Goal: Task Accomplishment & Management: Complete application form

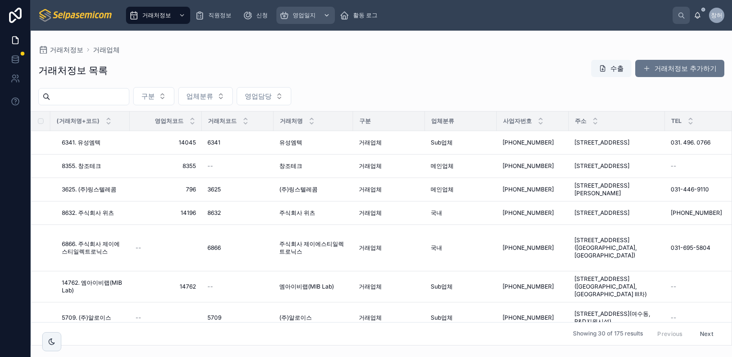
click at [324, 13] on icon "스크롤 가능한 콘텐츠" at bounding box center [326, 15] width 7 height 7
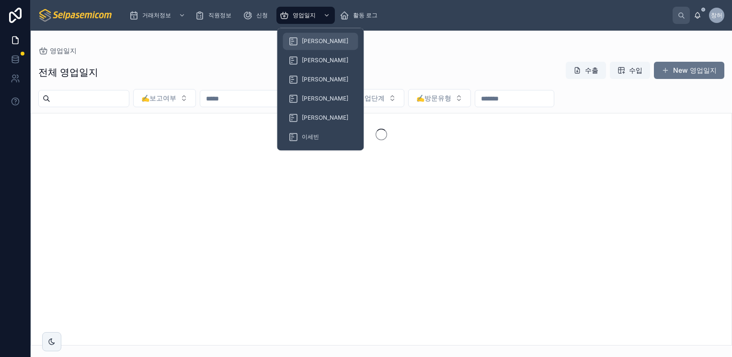
click at [314, 41] on span "[PERSON_NAME]" at bounding box center [325, 41] width 46 height 8
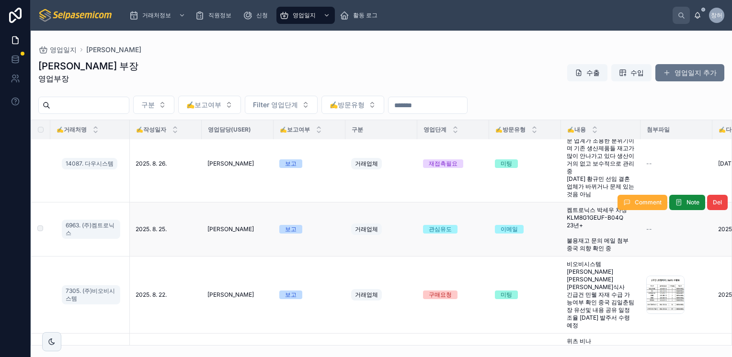
scroll to position [192, 0]
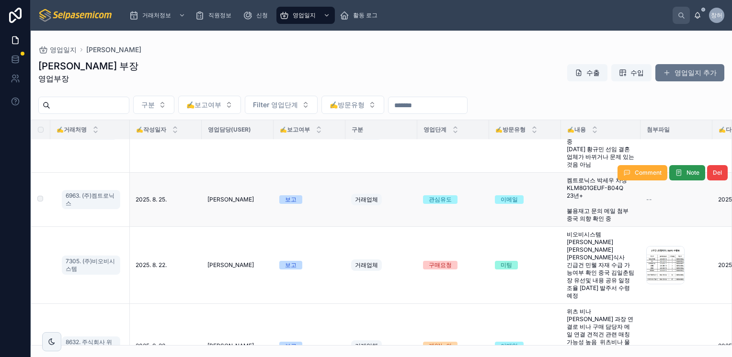
drag, startPoint x: 646, startPoint y: 181, endPoint x: 682, endPoint y: 180, distance: 35.9
click at [682, 180] on div "Comment Note Del" at bounding box center [672, 173] width 110 height 54
click at [686, 177] on span "Note" at bounding box center [692, 173] width 13 height 8
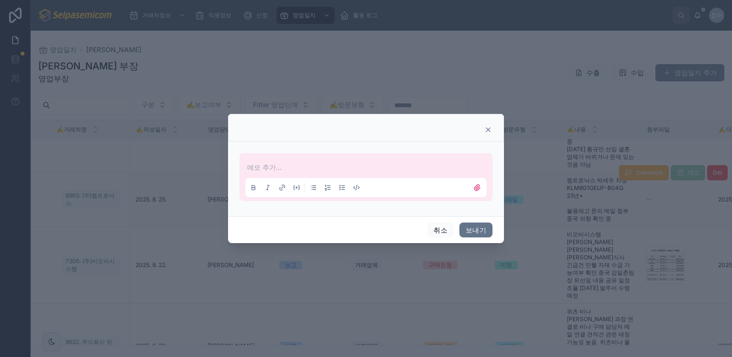
click at [270, 170] on p at bounding box center [367, 168] width 241 height 10
click at [477, 233] on button "보내기" at bounding box center [475, 230] width 33 height 15
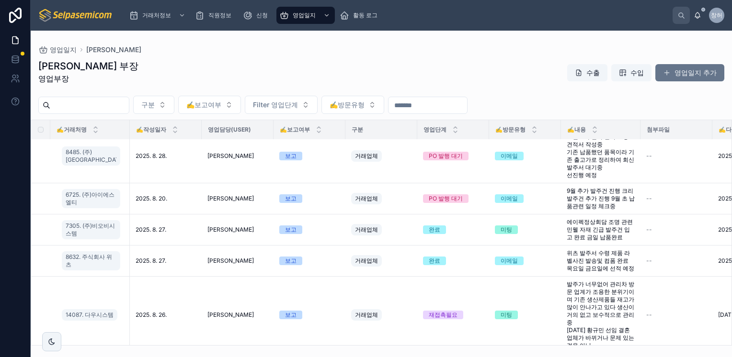
scroll to position [0, 0]
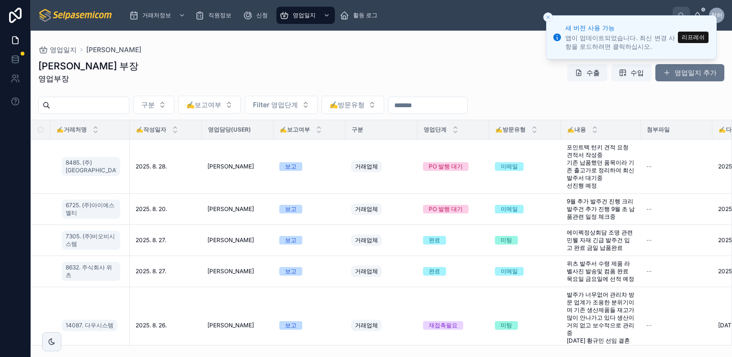
click at [381, 56] on div "허창윤 부장 영업부장 수출 수입 영업일지 추가 구분 ✍️보고여부 Filter 영업단계 ✍️방문유형 ✍️거래처명 ✍️작성일자 영업담당(User)…" at bounding box center [381, 200] width 701 height 292
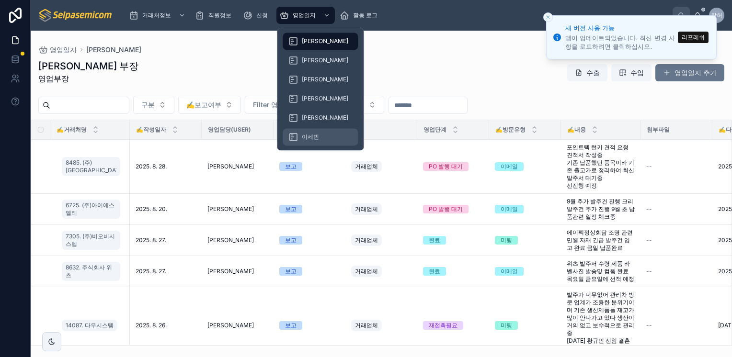
drag, startPoint x: 326, startPoint y: 12, endPoint x: 313, endPoint y: 139, distance: 127.1
click at [326, 12] on icon "스크롤 가능한 콘텐츠" at bounding box center [326, 15] width 7 height 7
click at [314, 140] on span "이세빈" at bounding box center [310, 137] width 17 height 8
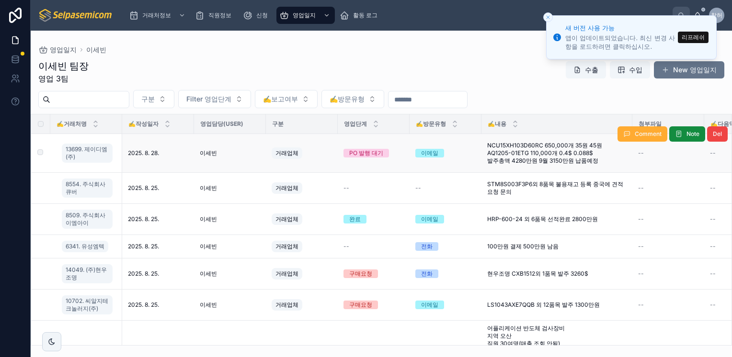
click at [525, 148] on span "NCU15XH103D60RC 650,000개 35원 45원 AQ1205-01ETG 110,000개 0.4$ 0.088$ 발주총액 4280만원 …" at bounding box center [556, 153] width 139 height 23
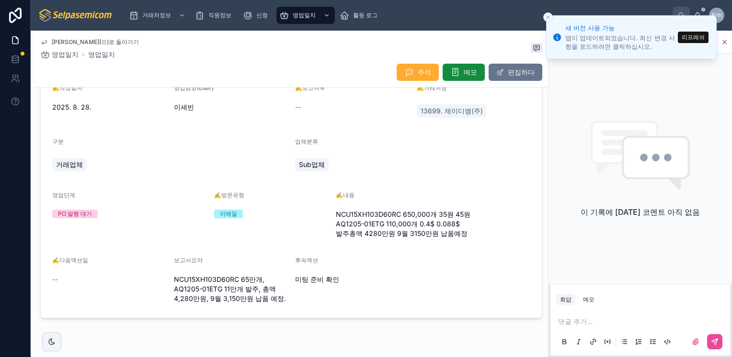
scroll to position [48, 0]
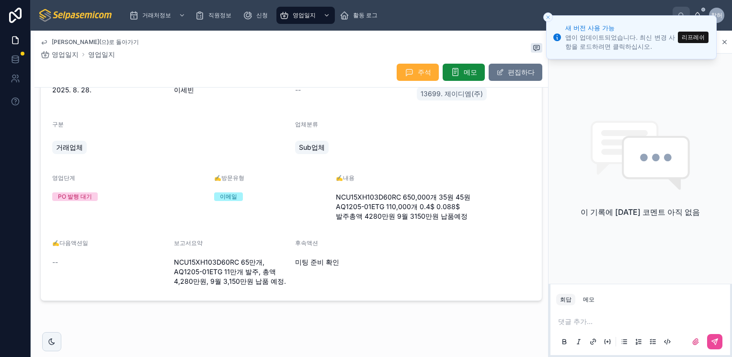
click at [546, 18] on icon "닫기 토스트" at bounding box center [548, 17] width 6 height 6
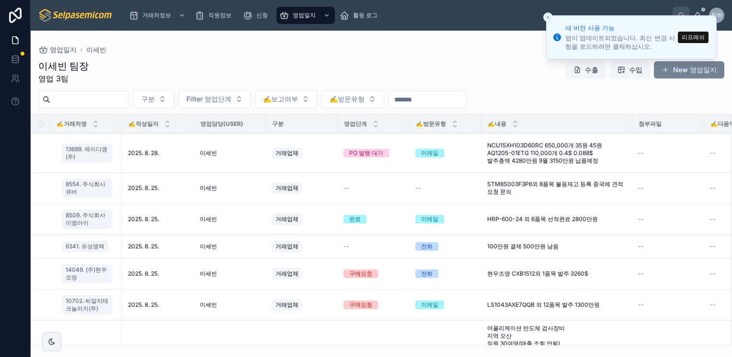
click at [684, 71] on font "New 영업일지" at bounding box center [695, 70] width 44 height 10
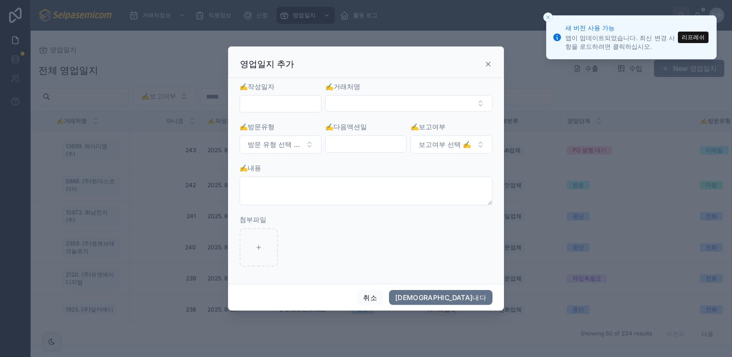
click at [274, 104] on input "text" at bounding box center [280, 103] width 81 height 13
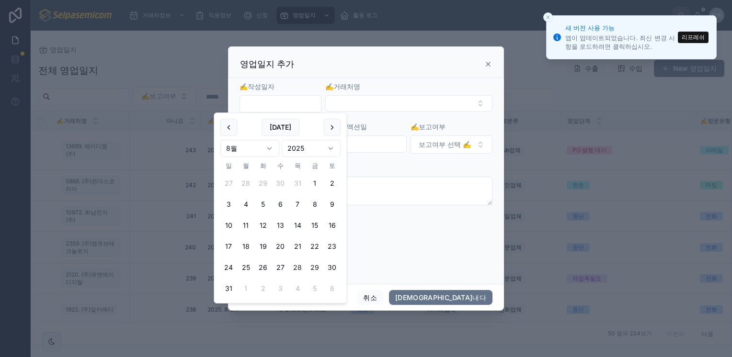
click at [313, 267] on button "29" at bounding box center [314, 267] width 17 height 17
click at [297, 266] on button "28" at bounding box center [297, 267] width 17 height 17
type input "**********"
click at [360, 101] on button "선택 버튼" at bounding box center [408, 103] width 167 height 16
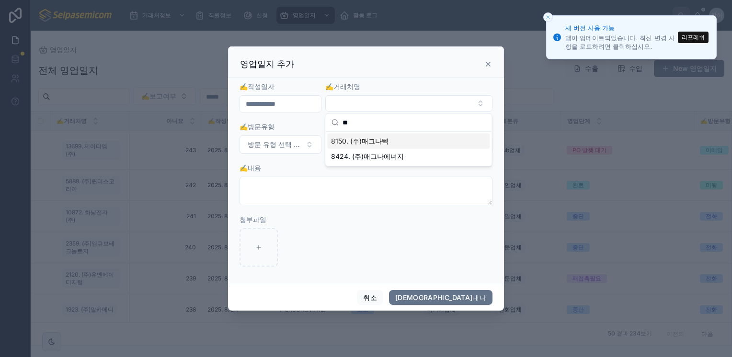
type input "**"
click at [368, 147] on div "8150. (주)매그나텍" at bounding box center [408, 141] width 162 height 15
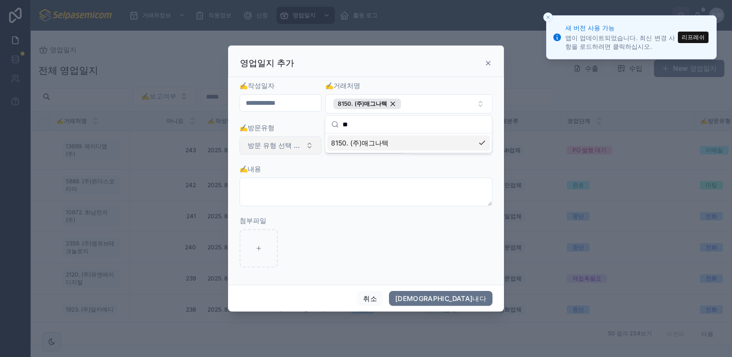
click at [285, 153] on button "방문 유형 선택 ✍️" at bounding box center [280, 146] width 82 height 18
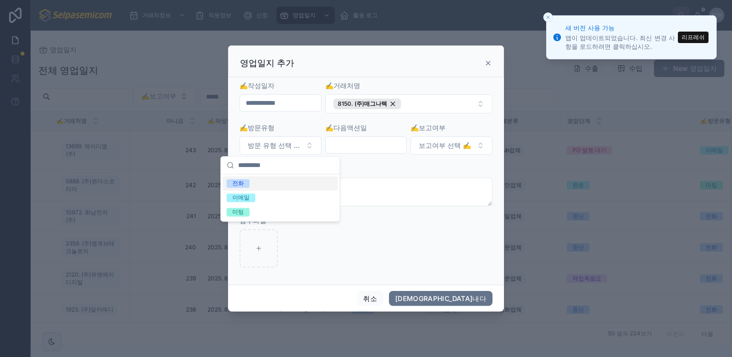
click at [249, 182] on span "전화" at bounding box center [238, 183] width 23 height 9
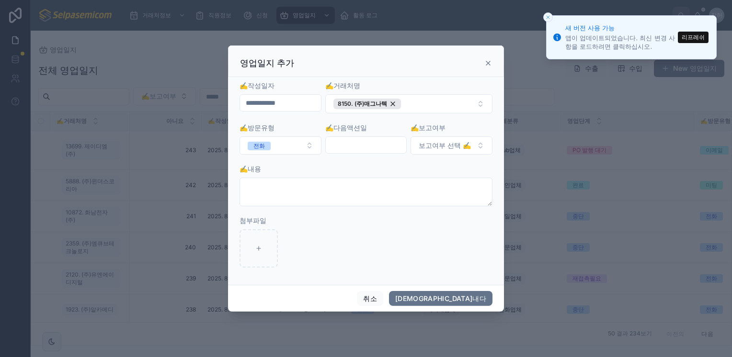
click at [349, 154] on div "✍️다음액션일" at bounding box center [366, 139] width 82 height 32
click at [364, 147] on input "text" at bounding box center [366, 144] width 81 height 13
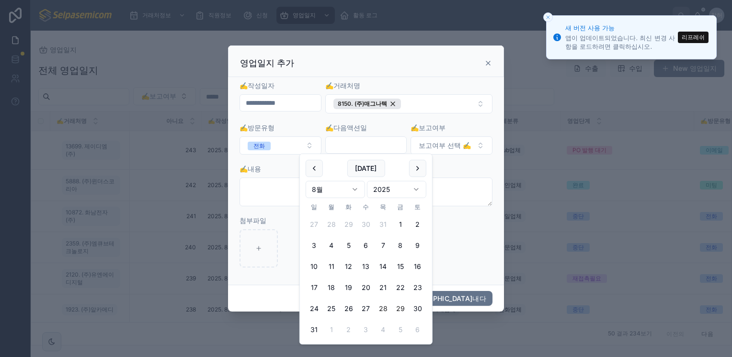
click at [397, 310] on button "29" at bounding box center [400, 308] width 17 height 17
type input "**********"
click at [482, 147] on button "보고여부 선택 ✍️" at bounding box center [451, 146] width 82 height 18
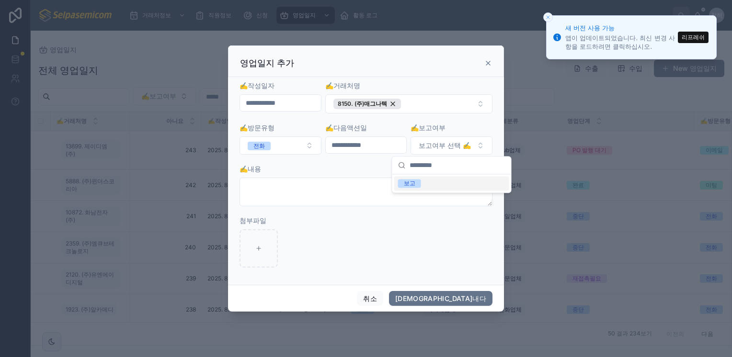
click at [417, 182] on span "보고" at bounding box center [409, 183] width 23 height 9
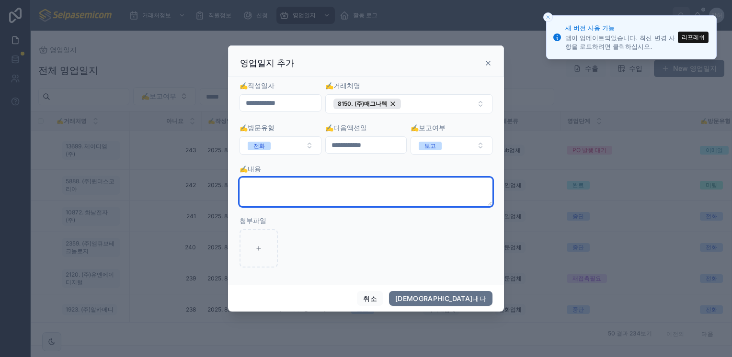
click at [304, 181] on textarea at bounding box center [365, 192] width 253 height 29
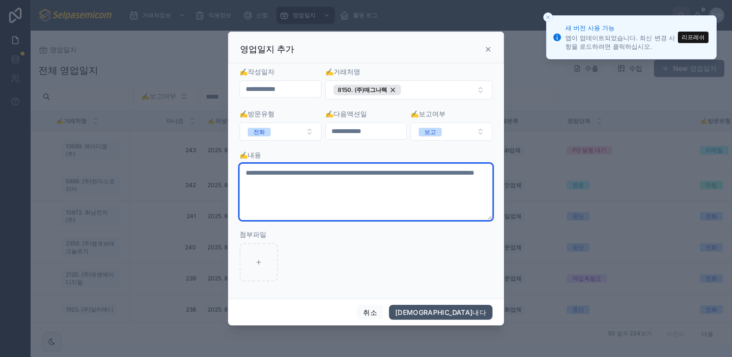
type textarea "**********"
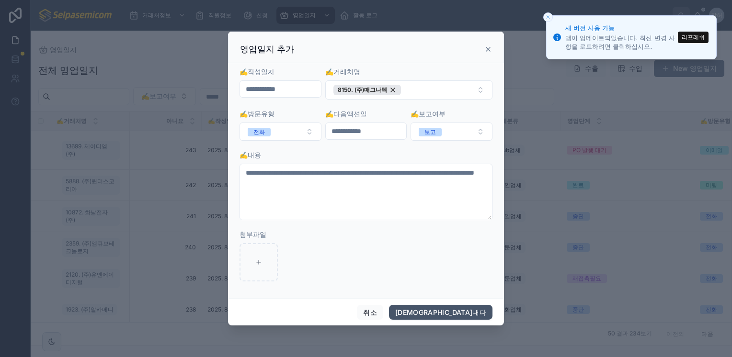
click at [470, 310] on button "구해내다" at bounding box center [440, 312] width 103 height 15
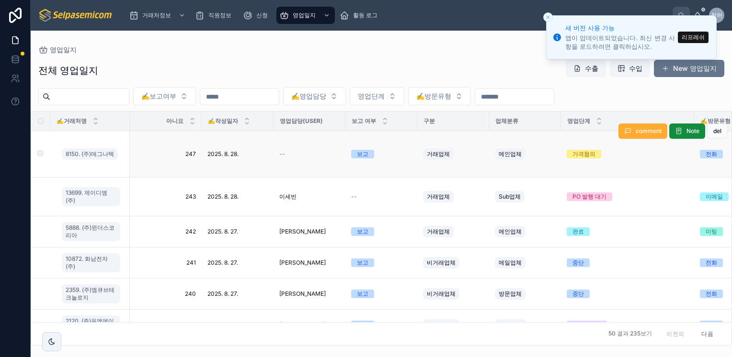
click at [279, 153] on div "--" at bounding box center [309, 154] width 60 height 8
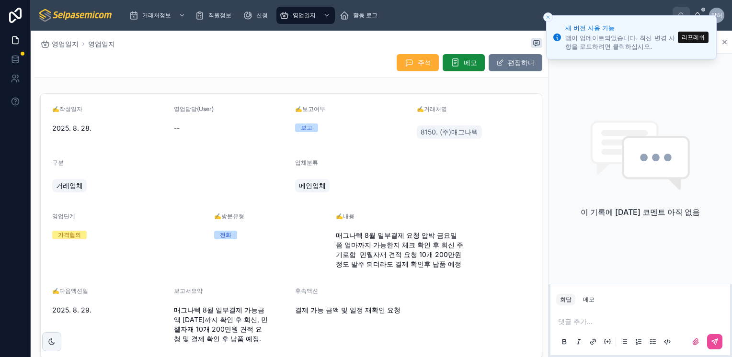
click at [520, 54] on div "주석 메모 편집하다" at bounding box center [465, 63] width 153 height 18
click at [513, 57] on button "편집하다" at bounding box center [516, 62] width 54 height 17
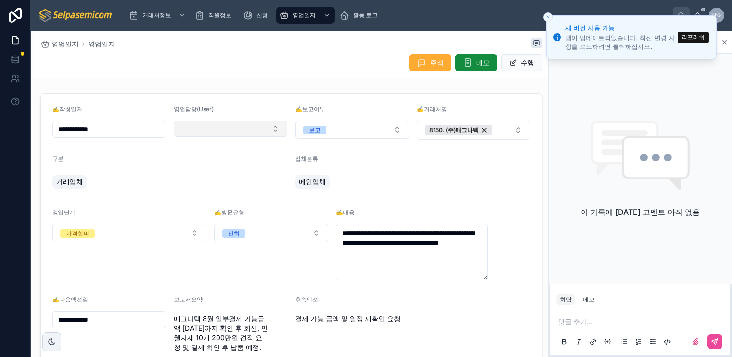
click at [218, 131] on button "선택 버튼" at bounding box center [231, 129] width 114 height 16
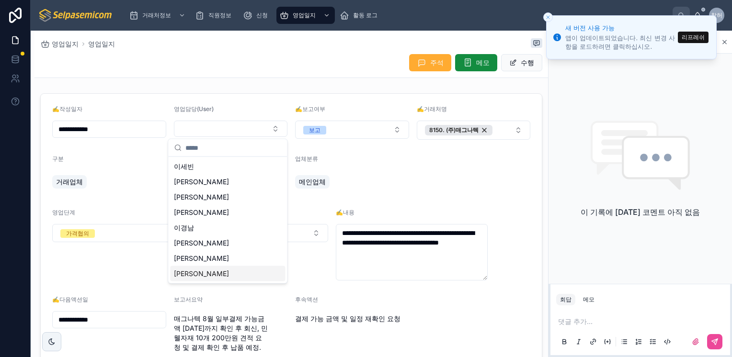
click at [194, 274] on div "[PERSON_NAME]" at bounding box center [227, 273] width 115 height 15
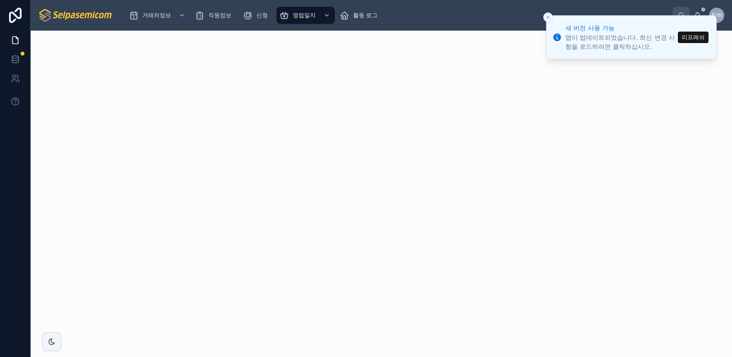
click at [686, 38] on button "리프레쉬" at bounding box center [693, 37] width 31 height 11
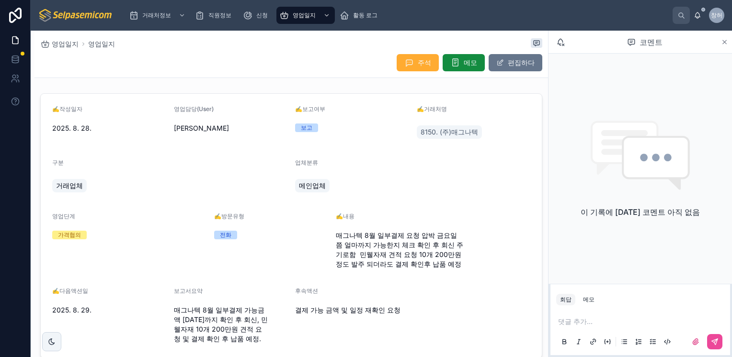
click at [724, 39] on icon at bounding box center [724, 42] width 7 height 8
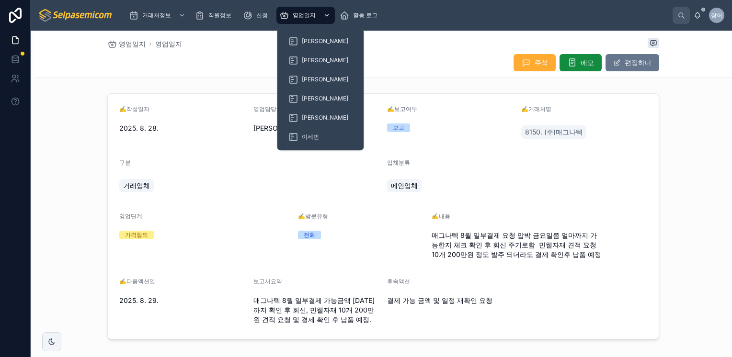
click at [300, 17] on span "영업일지" at bounding box center [304, 15] width 23 height 8
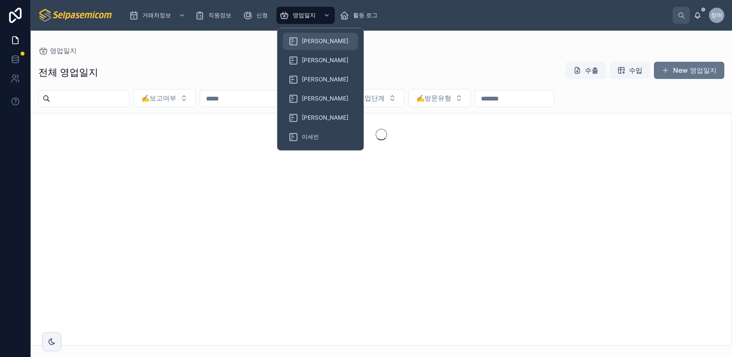
click at [315, 41] on span "[PERSON_NAME]" at bounding box center [325, 41] width 46 height 8
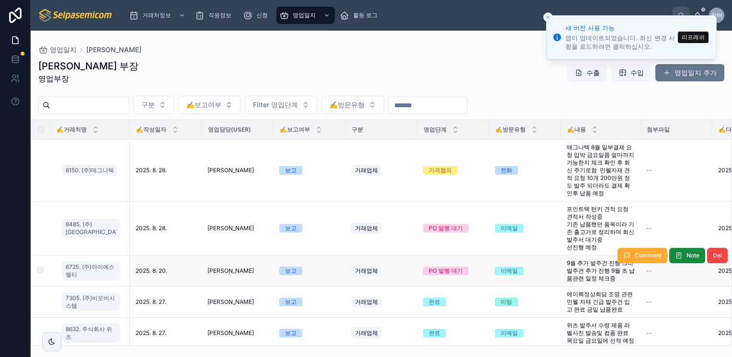
scroll to position [48, 0]
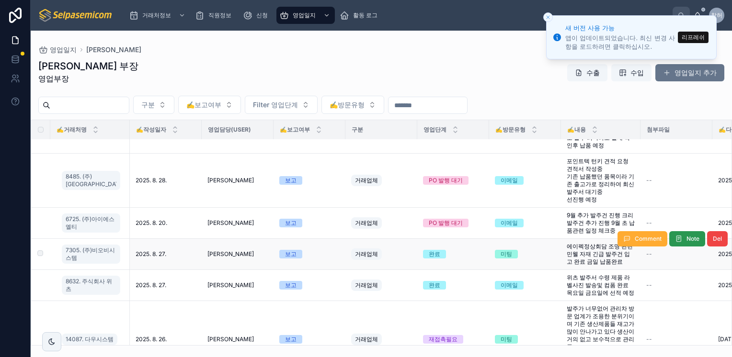
click at [686, 242] on span "Note" at bounding box center [692, 239] width 13 height 8
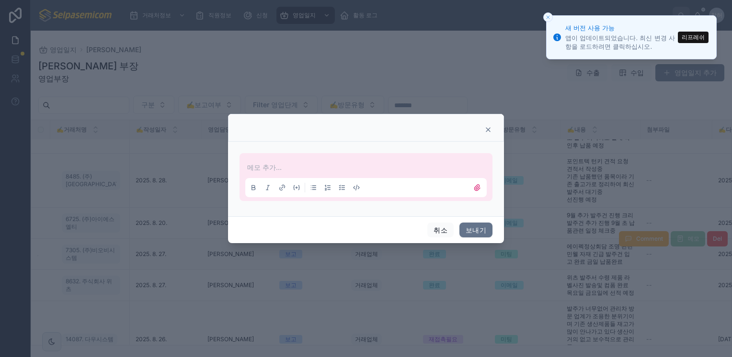
click at [412, 266] on div at bounding box center [366, 178] width 732 height 357
click at [483, 131] on div at bounding box center [366, 130] width 252 height 8
click at [488, 129] on icon at bounding box center [488, 130] width 4 height 4
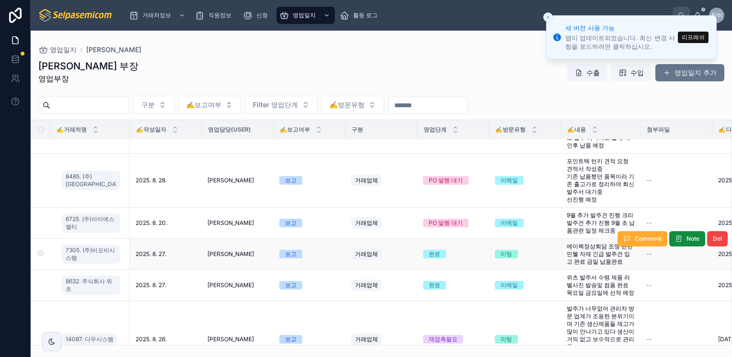
click at [604, 262] on span "에이펙정상회담 조명 관련 민웰 자재 긴급 발주건 입고 완료 금일 납품완료" at bounding box center [601, 254] width 68 height 23
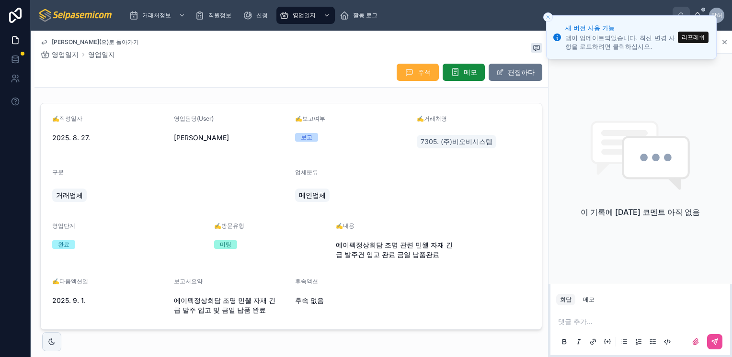
drag, startPoint x: 729, startPoint y: 39, endPoint x: 697, endPoint y: 39, distance: 31.1
click at [729, 39] on div "코멘트" at bounding box center [639, 42] width 183 height 23
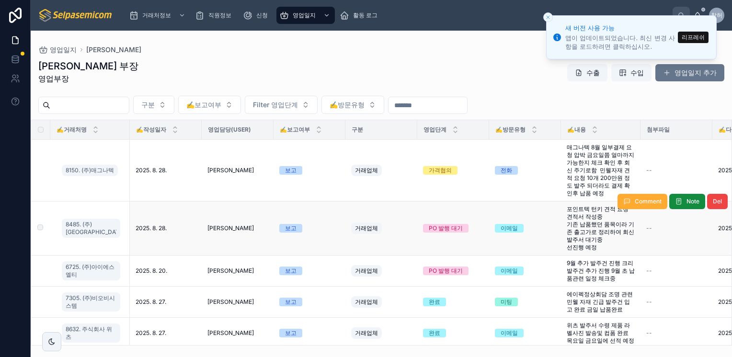
click at [581, 232] on span "포인트텍 턴키 견적 요청 견적서 작성중 기존 납품했던 품목이라 기존 출고가로 정리하여 회신 발주서 대기중 선진행 예정" at bounding box center [601, 228] width 68 height 46
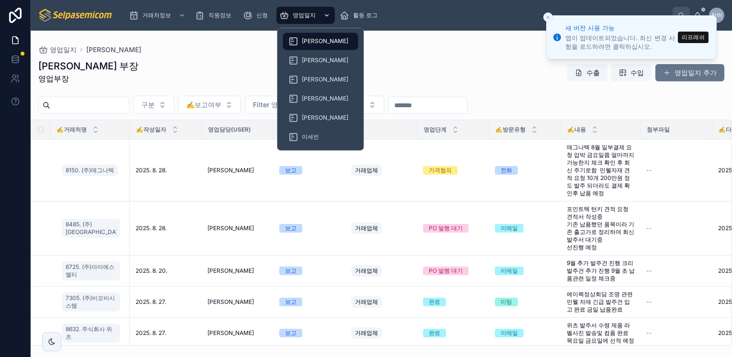
drag, startPoint x: 304, startPoint y: 12, endPoint x: 301, endPoint y: 18, distance: 6.2
click at [304, 12] on span "영업일지" at bounding box center [304, 15] width 23 height 8
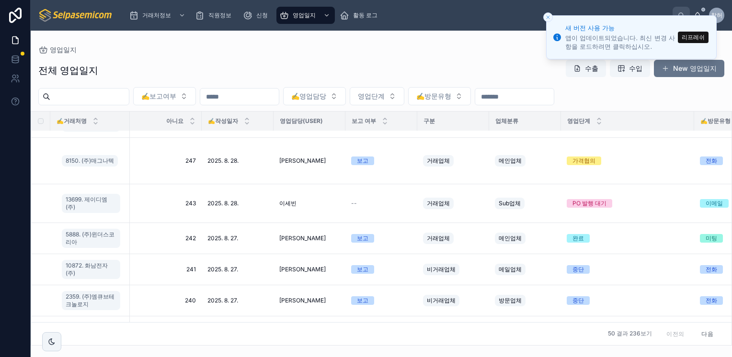
scroll to position [17, 332]
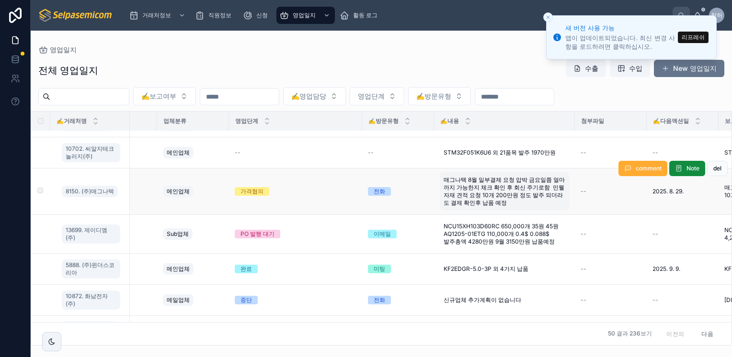
click at [474, 194] on span "매그나텍 8월 일부결제 요청 압박 금요일쯤 얼마까지 가능한지 체크 확인 후 회신 주기로함 민웰자재 견적 요청 10개 200만원 정도 발주 되더…" at bounding box center [505, 191] width 122 height 31
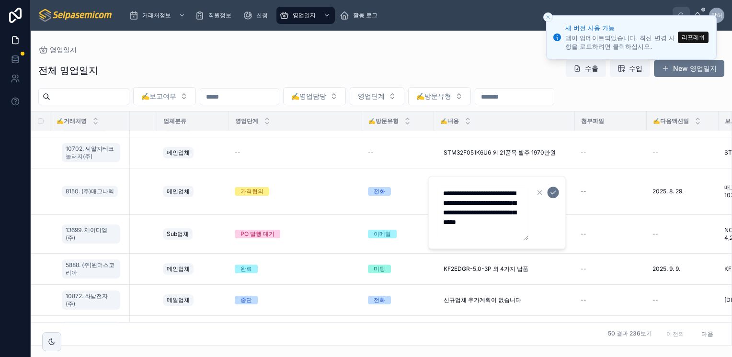
scroll to position [29, 0]
drag, startPoint x: 349, startPoint y: 53, endPoint x: 343, endPoint y: 45, distance: 10.0
click at [349, 54] on div "전체 영업일지 수출 수입 New 영업일지 ✍️보고여부 ✍️영업담당 영업단계 ✍️방문유형 ✍️거래처명 아니요 ✍️작성일자 영업담당(User) 보…" at bounding box center [381, 200] width 701 height 292
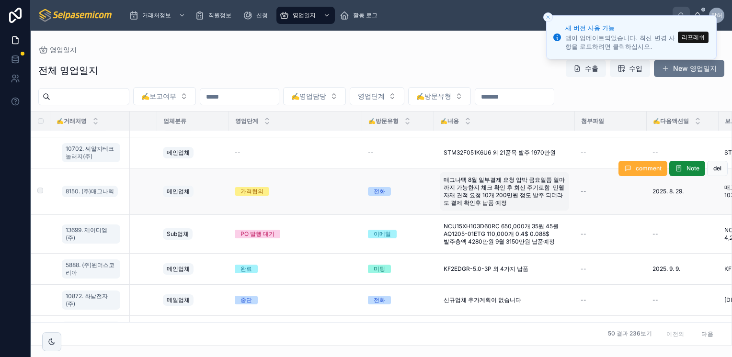
click at [489, 197] on span "매그나텍 8월 일부결제 요청 압박 금요일쯤 얼마까지 가능한지 체크 확인 후 회신 주기로함 민웰자재 견적 요청 10개 200만원 정도 발주 되더…" at bounding box center [505, 191] width 122 height 31
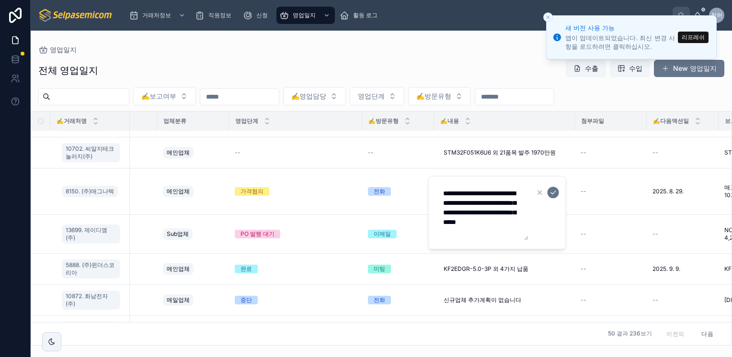
click at [414, 62] on div "전체 영업일지 수출 수입 New 영업일지" at bounding box center [381, 70] width 686 height 22
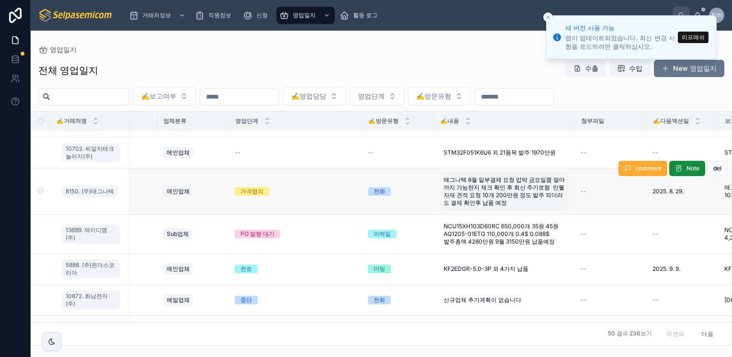
click at [475, 186] on span "매그나텍 8월 일부결제 요청 압박 금요일쯤 얼마까지 가능한지 체크 확인 후 회신 주기로함 민웰자재 견적 요청 10개 200만원 정도 발주 되더…" at bounding box center [505, 191] width 122 height 31
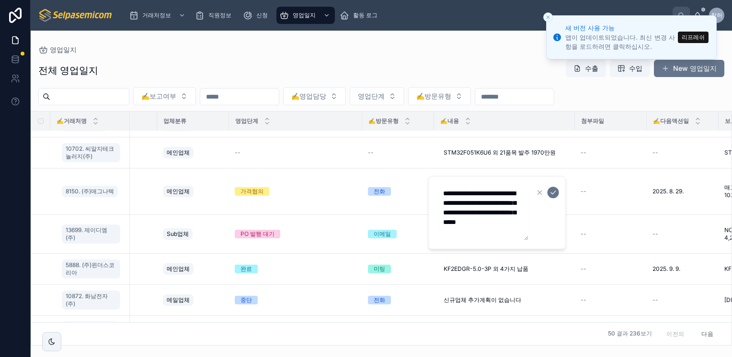
click at [696, 39] on button "리프레쉬" at bounding box center [693, 37] width 31 height 11
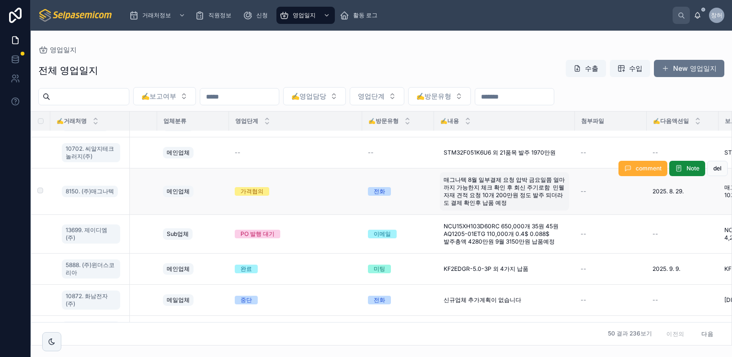
click at [478, 190] on span "매그나텍 8월 일부결제 요청 압박 금요일쯤 얼마까지 가능한지 체크 확인 후 회신 주기로함 민웰자재 견적 요청 10개 200만원 정도 발주 되더…" at bounding box center [505, 191] width 122 height 31
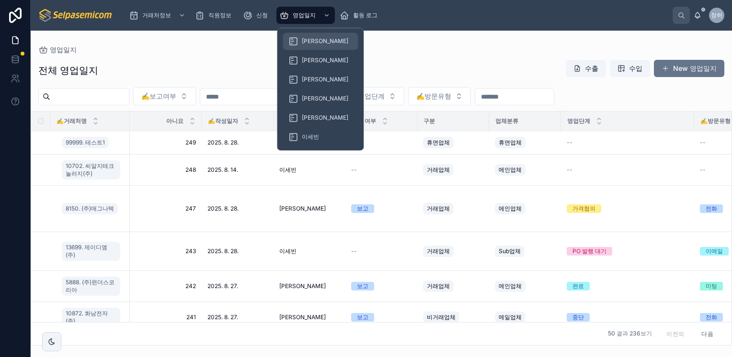
click at [311, 41] on span "[PERSON_NAME]" at bounding box center [325, 41] width 46 height 8
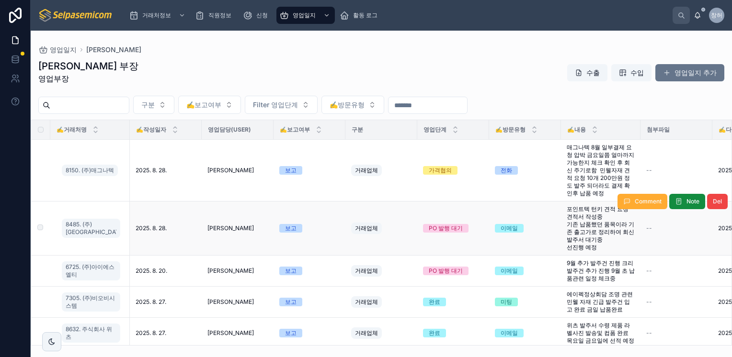
scroll to position [48, 0]
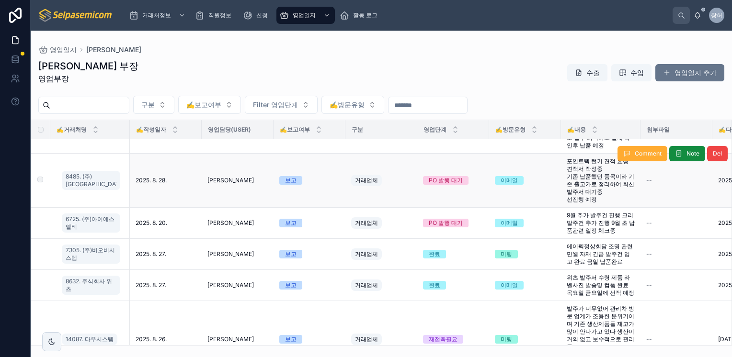
click at [593, 192] on span "포인트텍 턴키 견적 요청 견적서 작성중 기존 납품했던 품목이라 기존 출고가로 정리하여 회신 발주서 대기중 선진행 예정" at bounding box center [601, 181] width 68 height 46
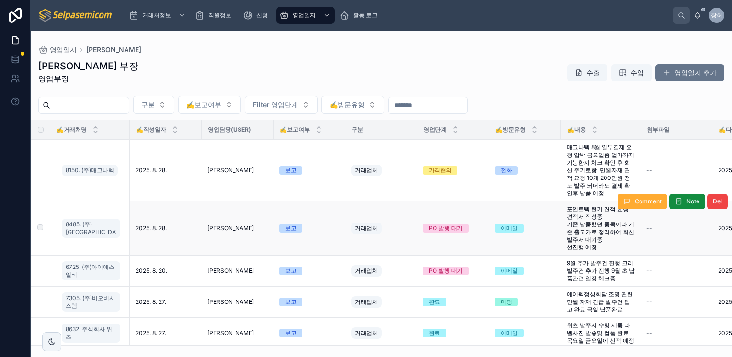
click at [318, 237] on td "보고" at bounding box center [309, 229] width 72 height 54
click at [580, 238] on span "포인트텍 턴키 견적 요청 견적서 작성중 기존 납품했던 품목이라 기존 출고가로 정리하여 회신 발주서 대기중 선진행 예정" at bounding box center [601, 228] width 68 height 46
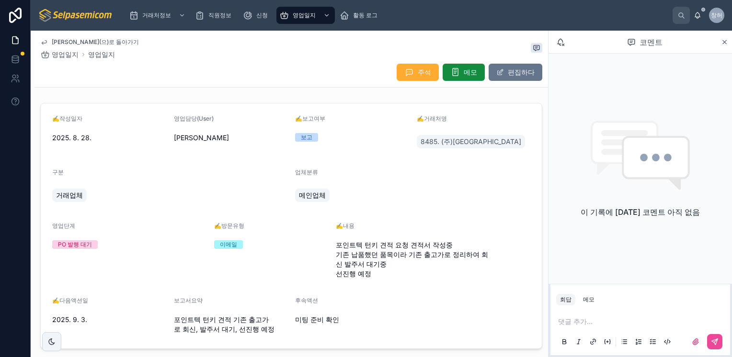
drag, startPoint x: 410, startPoint y: 261, endPoint x: 410, endPoint y: 255, distance: 5.8
click at [410, 261] on span "포인트텍 턴키 견적 요청 견적서 작성중 기존 납품했던 품목이라 기존 출고가로 정리하여 회신 발주서 대기중 선진행 예정" at bounding box center [413, 259] width 154 height 38
click at [412, 251] on span "포인트텍 턴키 견적 요청 견적서 작성중 기존 납품했던 품목이라 기존 출고가로 정리하여 회신 발주서 대기중 선진행 예정" at bounding box center [413, 259] width 154 height 38
drag, startPoint x: 399, startPoint y: 254, endPoint x: 364, endPoint y: 262, distance: 35.4
click at [364, 262] on span "포인트텍 턴키 견적 요청 견적서 작성중 기존 납품했던 품목이라 기존 출고가로 정리하여 회신 발주서 대기중 선진행 예정" at bounding box center [413, 259] width 154 height 38
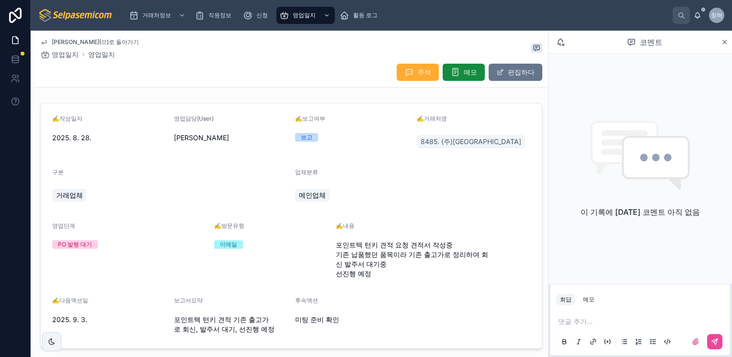
drag, startPoint x: 364, startPoint y: 262, endPoint x: 395, endPoint y: 270, distance: 31.1
click at [395, 270] on span "포인트텍 턴키 견적 요청 견적서 작성중 기존 납품했던 품목이라 기존 출고가로 정리하여 회신 발주서 대기중 선진행 예정" at bounding box center [413, 259] width 154 height 38
click at [519, 70] on font "편집하다" at bounding box center [521, 73] width 27 height 10
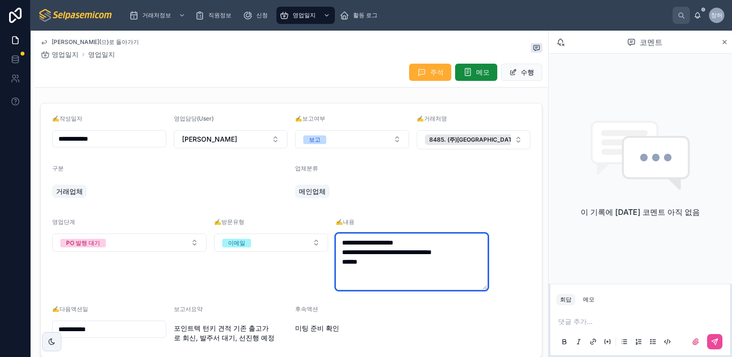
click at [387, 275] on textarea "**********" at bounding box center [412, 262] width 152 height 57
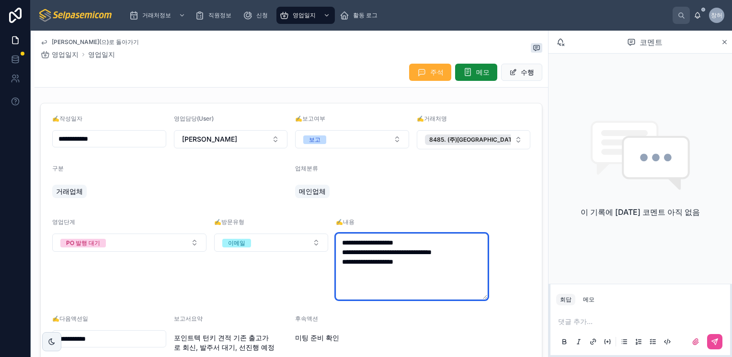
type textarea "**********"
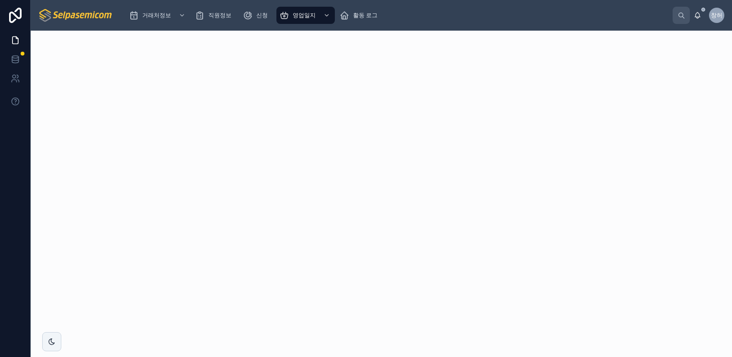
click at [715, 12] on span "창허" at bounding box center [716, 15] width 11 height 8
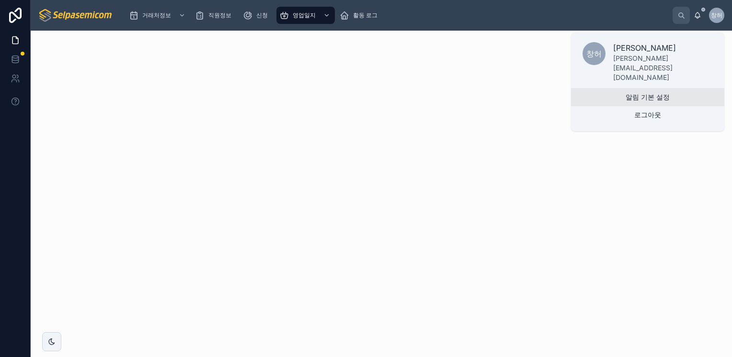
click at [647, 89] on button "알림 기본 설정" at bounding box center [647, 97] width 153 height 17
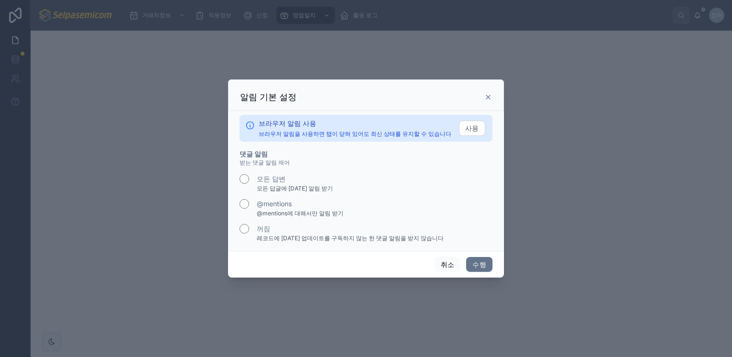
click at [460, 52] on div at bounding box center [366, 178] width 732 height 357
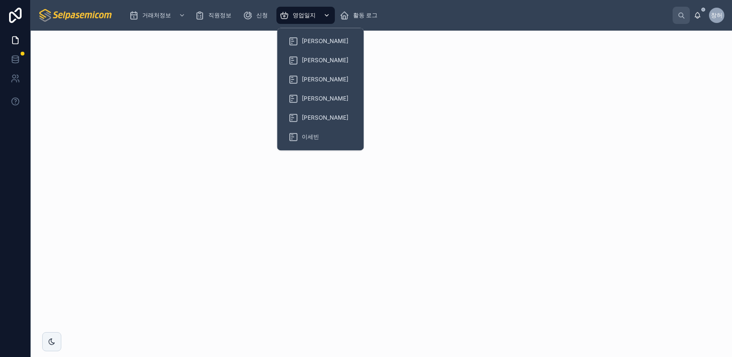
click at [321, 17] on div "스크롤 가능한 콘텐츠" at bounding box center [325, 15] width 12 height 15
click at [313, 41] on span "[PERSON_NAME]" at bounding box center [325, 41] width 46 height 8
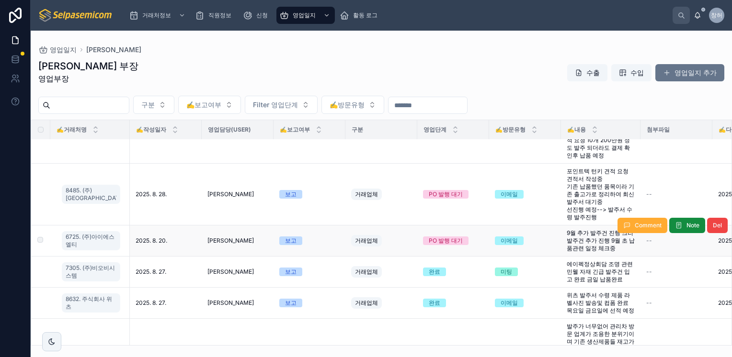
scroll to position [48, 0]
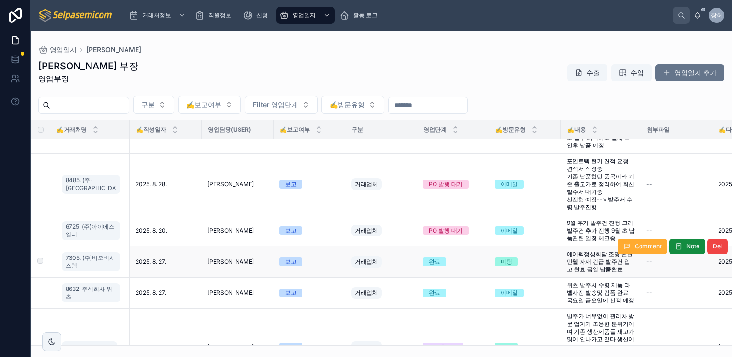
click at [585, 267] on span "에이펙정상회담 조명 관련 민웰 자재 긴급 발주건 입고 완료 금일 납품완료" at bounding box center [601, 262] width 68 height 23
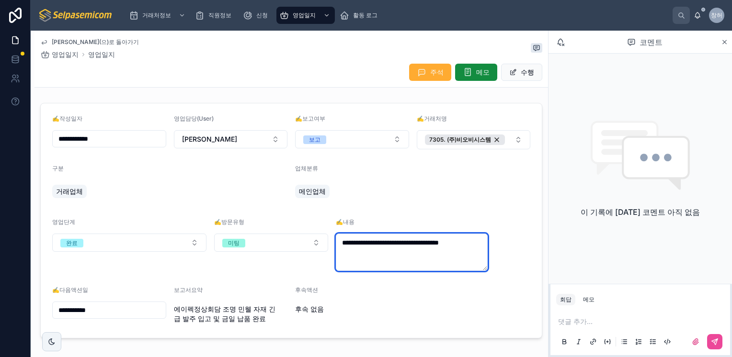
click at [444, 259] on textarea "**********" at bounding box center [412, 252] width 152 height 37
type textarea "**********"
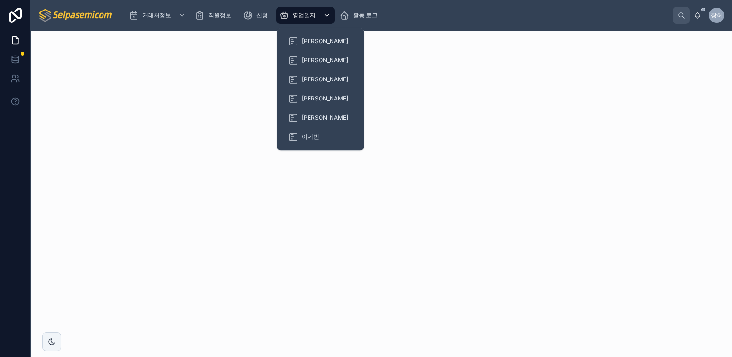
click at [323, 14] on div "스크롤 가능한 콘텐츠" at bounding box center [325, 15] width 12 height 15
click at [307, 44] on span "[PERSON_NAME]" at bounding box center [325, 41] width 46 height 8
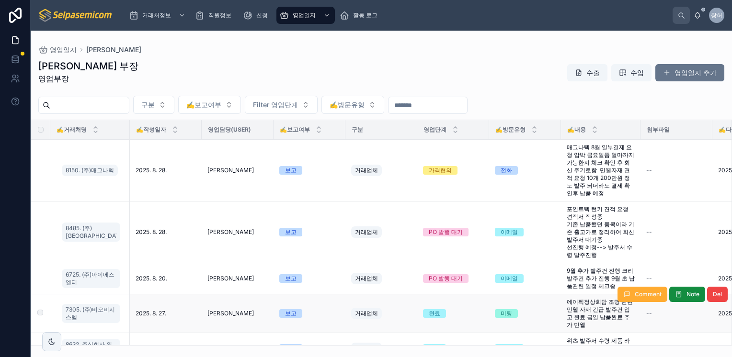
scroll to position [48, 0]
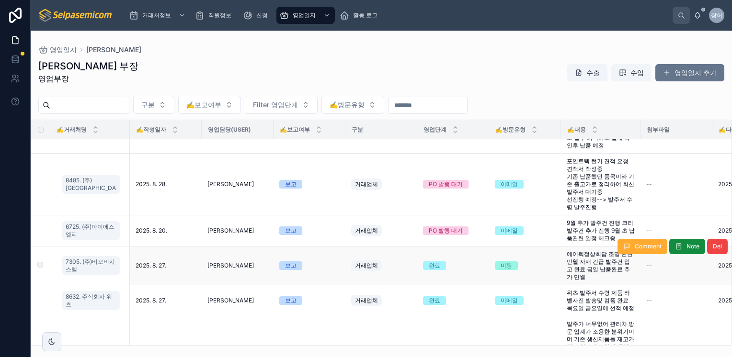
click at [586, 270] on span "에이펙정상회담 조명 관련 민웰 자재 긴급 발주건 입고 완료 금일 납품완료 추가 민웰" at bounding box center [601, 266] width 68 height 31
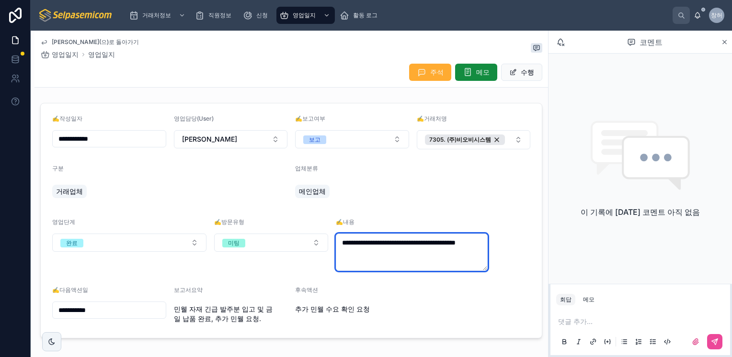
click at [456, 256] on textarea "**********" at bounding box center [412, 252] width 152 height 37
type textarea "**********"
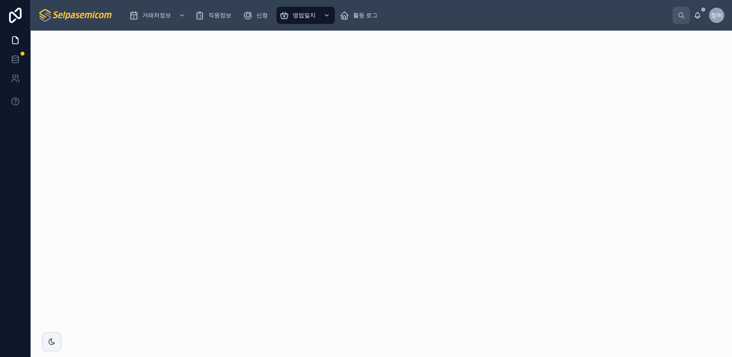
click at [449, 86] on div at bounding box center [289, 194] width 517 height 327
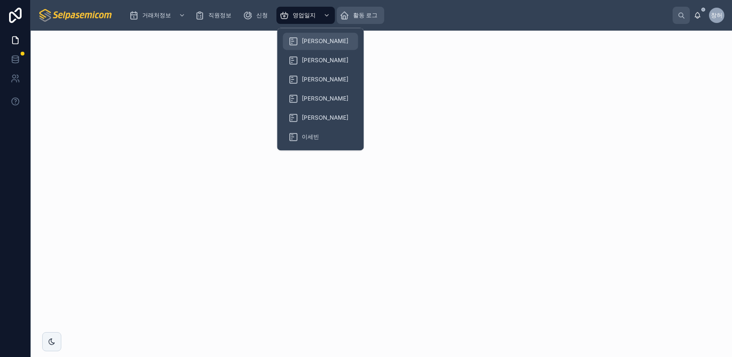
drag, startPoint x: 307, startPoint y: 40, endPoint x: 344, endPoint y: 23, distance: 41.4
click at [307, 41] on span "[PERSON_NAME]" at bounding box center [325, 41] width 46 height 8
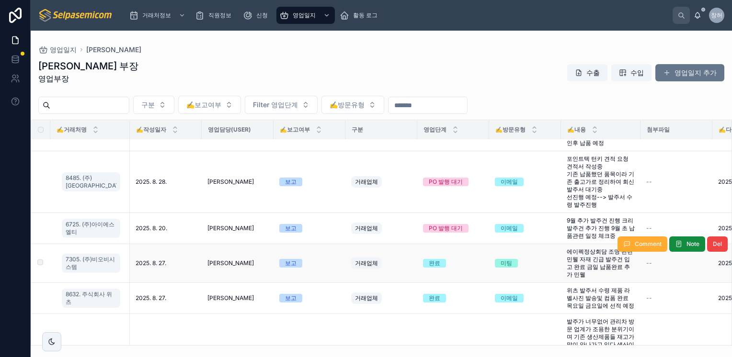
scroll to position [96, 0]
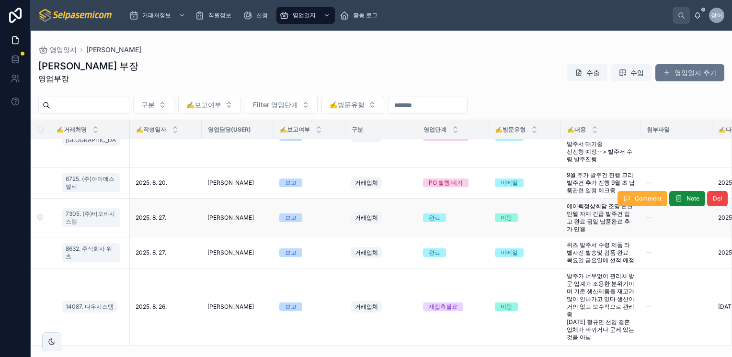
click at [592, 222] on span "에이펙정상회담 조명 관련 민웰 자재 긴급 발주건 입고 완료 금일 납품완료 추가 민웰" at bounding box center [601, 218] width 68 height 31
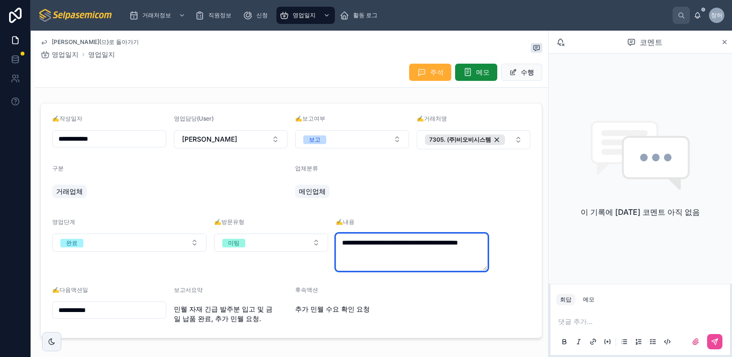
click at [460, 260] on textarea "**********" at bounding box center [412, 252] width 152 height 37
type textarea "**********"
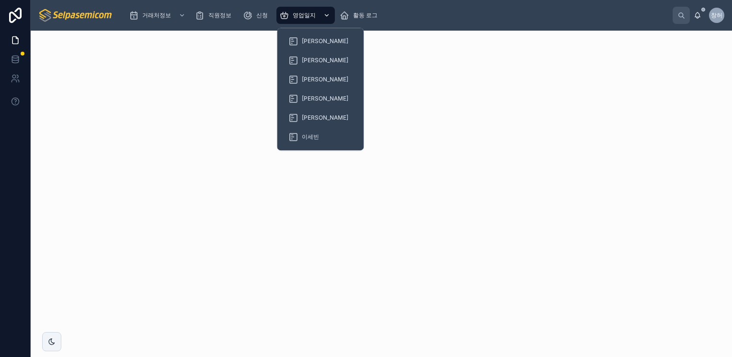
click at [323, 20] on div "스크롤 가능한 콘텐츠" at bounding box center [325, 15] width 12 height 15
click at [316, 40] on span "[PERSON_NAME]" at bounding box center [325, 41] width 46 height 8
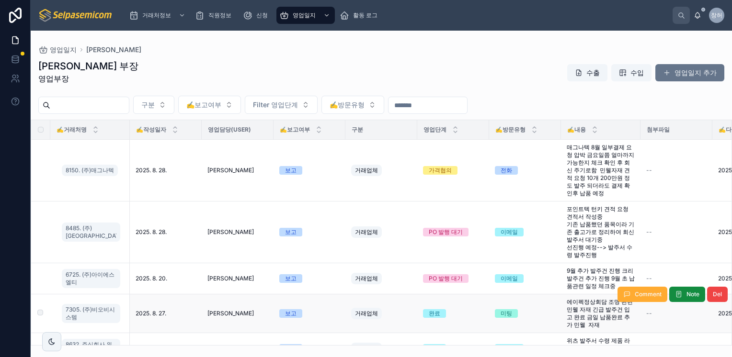
click at [587, 309] on span "에이펙정상회담 조명 관련 민웰 자재 긴급 발주건 입고 완료 금일 납품완료 추가 민웰 자재" at bounding box center [601, 313] width 68 height 31
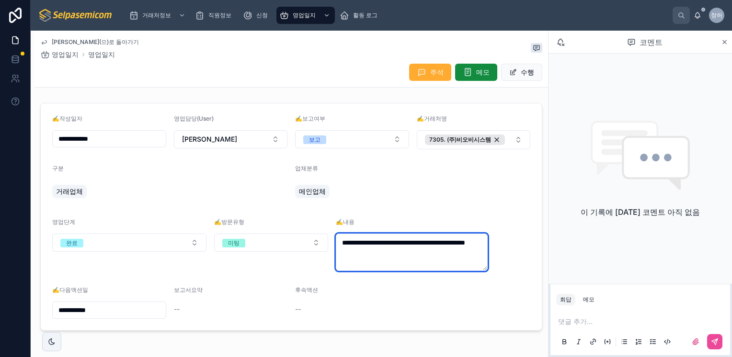
click at [473, 256] on textarea "**********" at bounding box center [412, 252] width 152 height 37
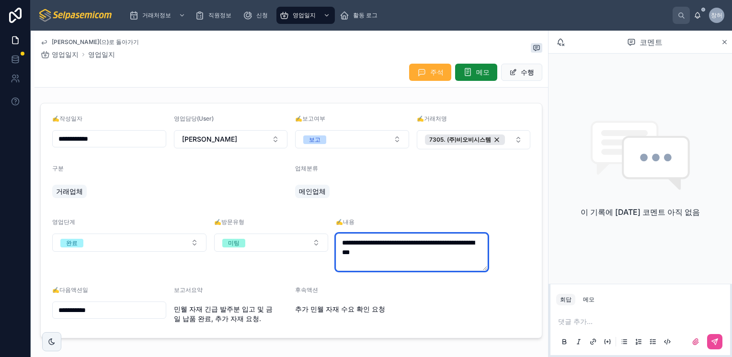
type textarea "**********"
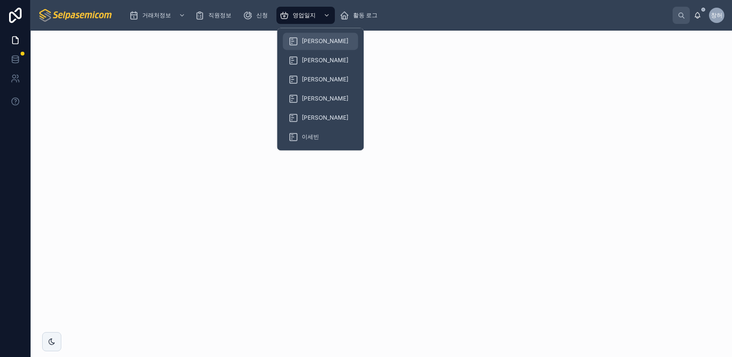
click at [308, 39] on span "[PERSON_NAME]" at bounding box center [325, 41] width 46 height 8
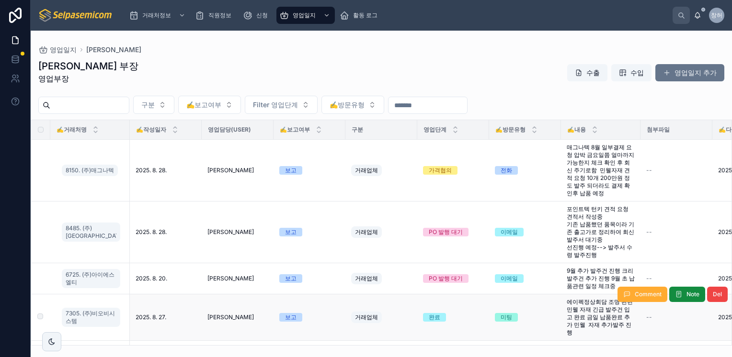
click at [601, 316] on span "에이펙정상회담 조명 관련 민웰 자재 긴급 발주건 입고 완료 금일 납품완료 추가 민웰 자재 추가발주 진행" at bounding box center [601, 317] width 68 height 38
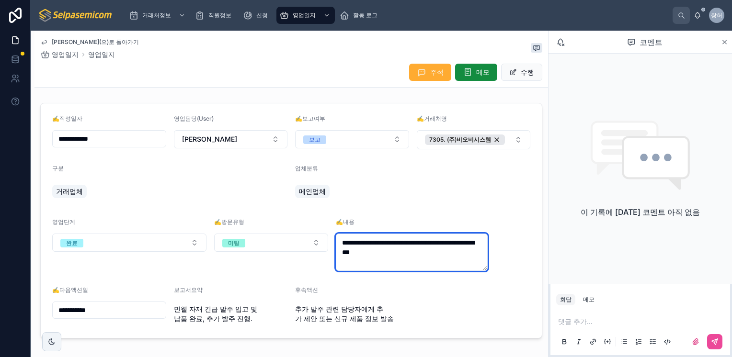
click at [405, 265] on textarea "**********" at bounding box center [412, 252] width 152 height 37
type textarea "**********"
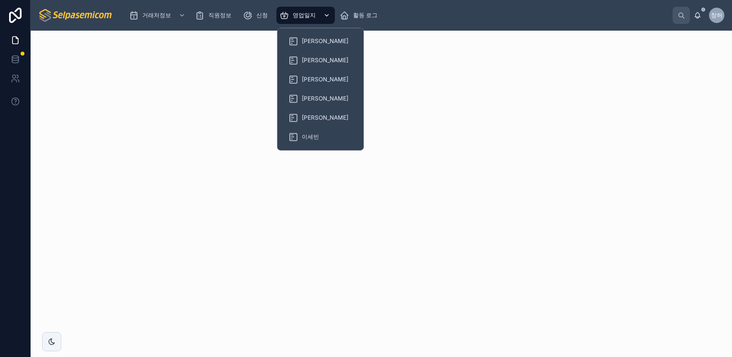
click at [316, 13] on div "영업일지" at bounding box center [305, 15] width 53 height 15
click at [315, 80] on span "[PERSON_NAME]" at bounding box center [325, 80] width 46 height 8
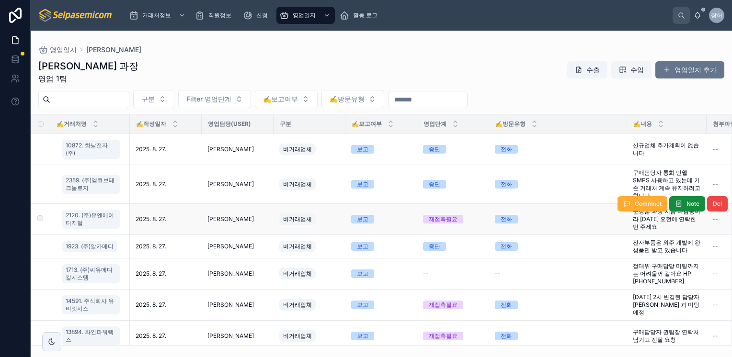
click at [653, 218] on div "Commnet Note Del" at bounding box center [672, 204] width 110 height 31
click at [658, 219] on span "문장훈 과장 지금 마감중이라 [DATE] 오전에 연락한번 주세요" at bounding box center [667, 219] width 68 height 23
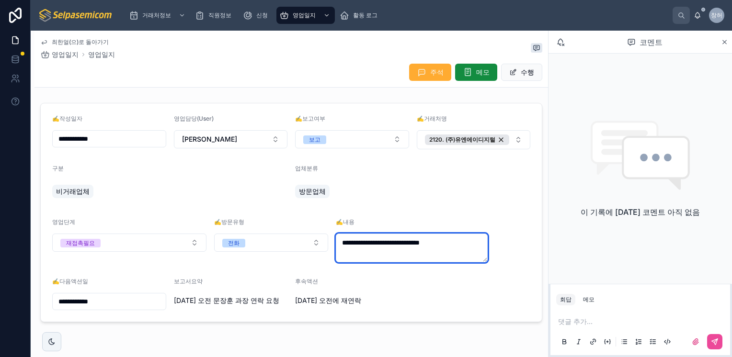
click at [401, 251] on textarea "**********" at bounding box center [412, 248] width 152 height 29
click at [725, 43] on icon at bounding box center [724, 42] width 7 height 8
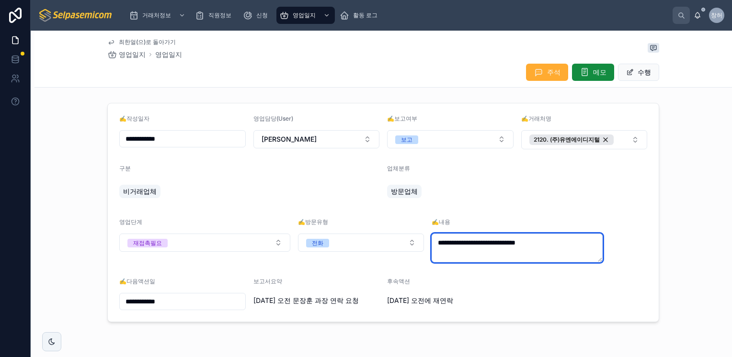
click at [480, 251] on textarea "**********" at bounding box center [517, 248] width 171 height 29
type textarea "**********"
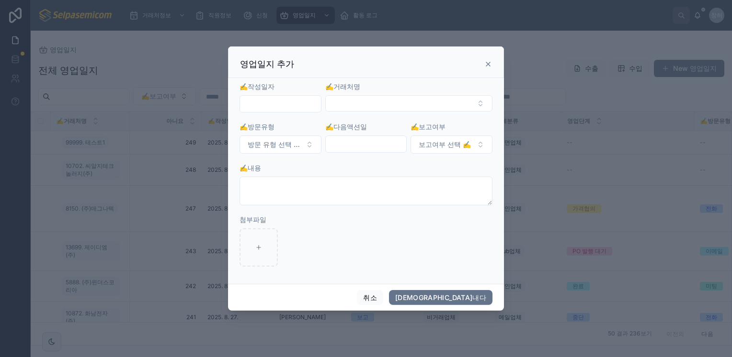
click at [487, 63] on icon at bounding box center [488, 64] width 4 height 4
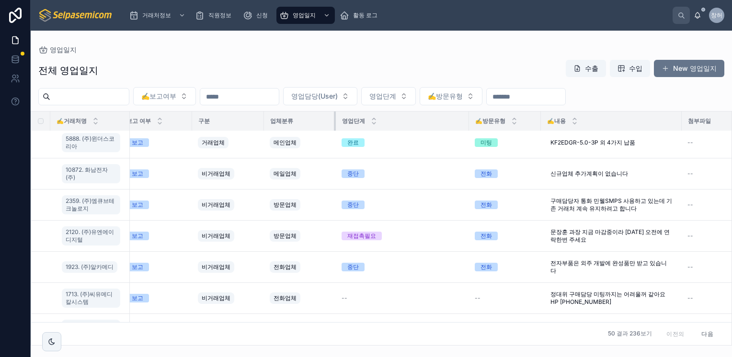
scroll to position [0, 225]
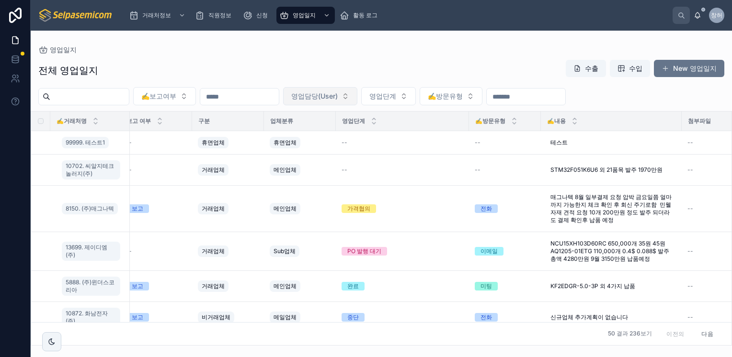
click at [357, 103] on button "영업담당(User)" at bounding box center [320, 96] width 74 height 18
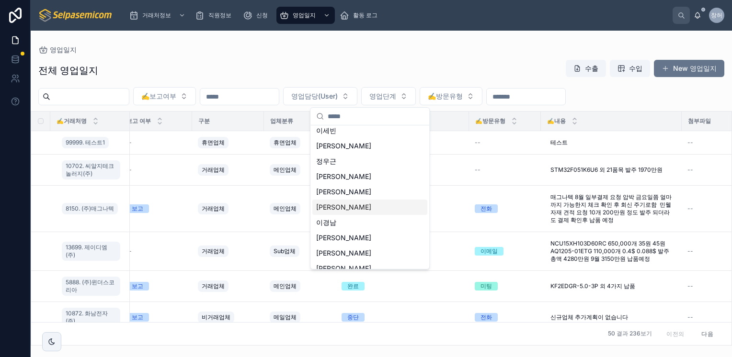
scroll to position [29, 0]
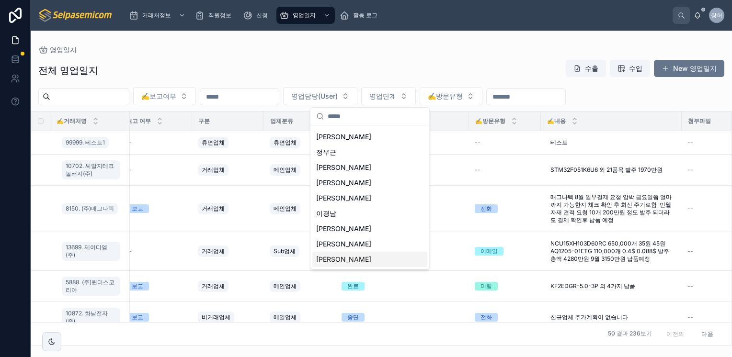
click at [331, 260] on span "[PERSON_NAME]" at bounding box center [343, 260] width 55 height 10
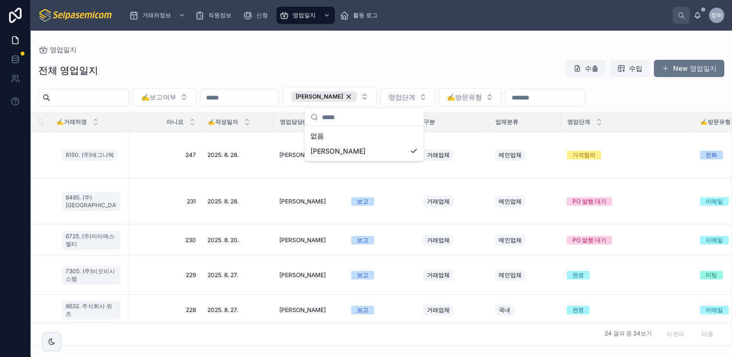
click at [420, 68] on div "전체 영업일지 수출 수입 New 영업일지" at bounding box center [381, 70] width 686 height 22
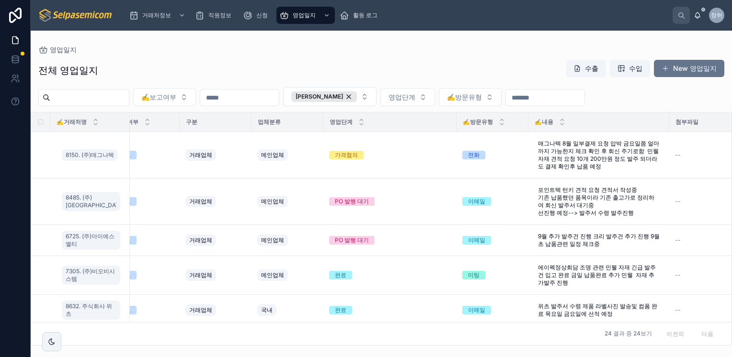
scroll to position [0, 239]
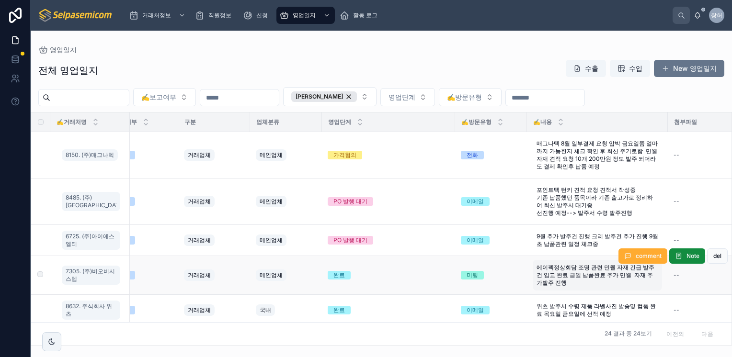
click at [559, 275] on span "에이펙정상회담 조명 관련 민웰 자재 긴급 발주건 입고 완료 금일 납품완료 추가 민웰 자재 추가발주 진행" at bounding box center [597, 275] width 122 height 23
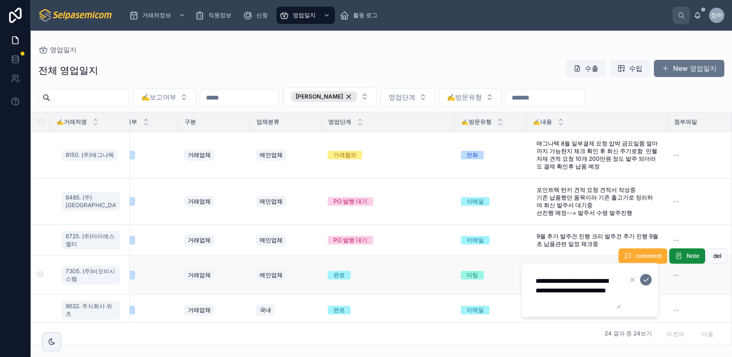
click at [395, 284] on td "완료" at bounding box center [388, 275] width 133 height 39
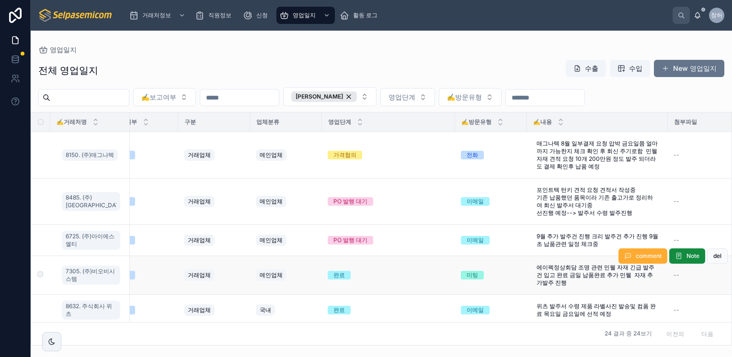
click at [358, 271] on div "완료" at bounding box center [389, 275] width 122 height 9
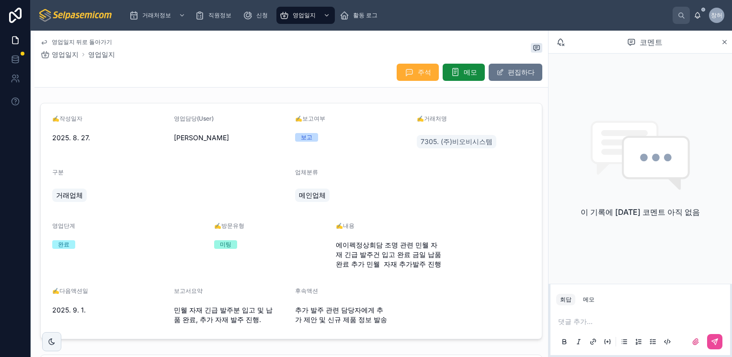
click at [443, 269] on div "에이펙정상회담 조명 관련 민웰 자재 긴급 발주건 입고 완료 금일 납품완료 추가 민웰 자재 추가발주 진행" at bounding box center [413, 255] width 154 height 34
click at [434, 265] on span "에이펙정상회담 조명 관련 민웰 자재 긴급 발주건 입고 완료 금일 납품완료 추가 민웰 자재 추가발주 진행" at bounding box center [413, 254] width 154 height 29
click at [437, 265] on span "에이펙정상회담 조명 관련 민웰 자재 긴급 발주건 입고 완료 금일 납품완료 추가 민웰 자재 추가발주 진행" at bounding box center [413, 254] width 154 height 29
click at [397, 263] on span "에이펙정상회담 조명 관련 민웰 자재 긴급 발주건 입고 완료 금일 납품완료 추가 민웰 자재 추가발주 진행" at bounding box center [413, 254] width 154 height 29
click at [499, 72] on button "편집하다" at bounding box center [516, 72] width 54 height 17
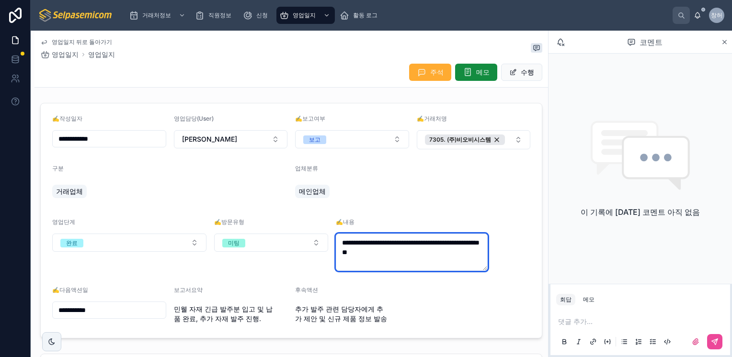
click at [386, 264] on textarea "**********" at bounding box center [412, 252] width 152 height 37
type textarea "**********"
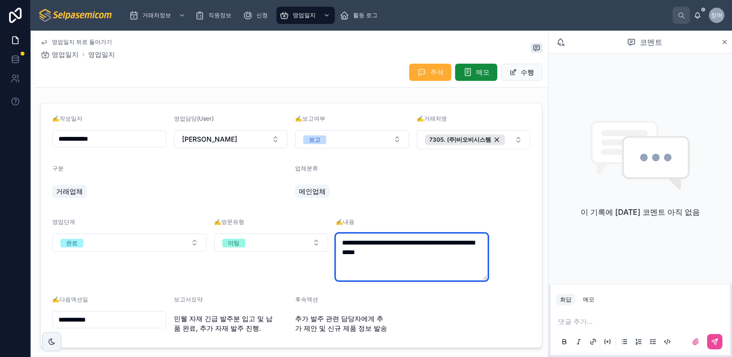
type textarea "**********"
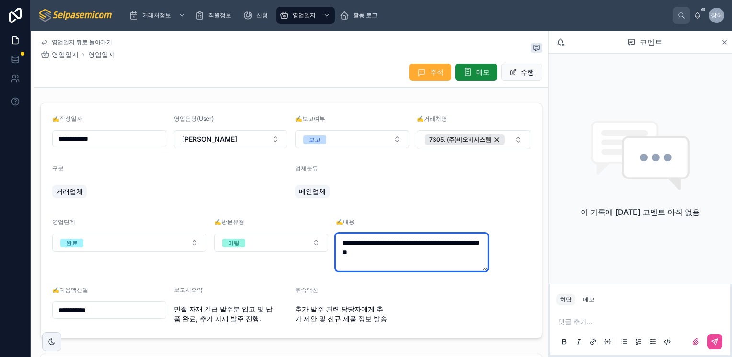
type textarea "**********"
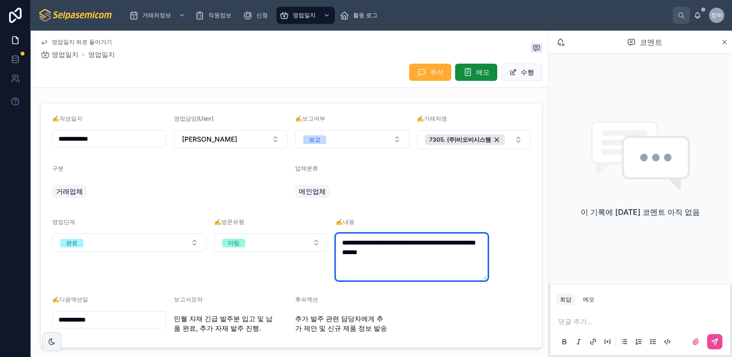
type textarea "**********"
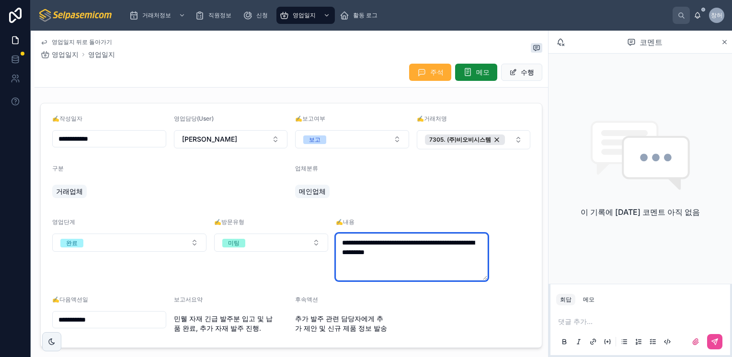
type textarea "**********"
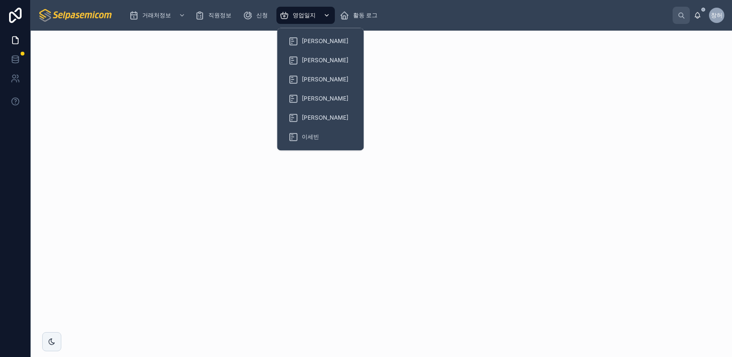
click at [325, 17] on icon "스크롤 가능한 콘텐츠" at bounding box center [326, 15] width 7 height 7
click at [308, 42] on span "[PERSON_NAME]" at bounding box center [325, 41] width 46 height 8
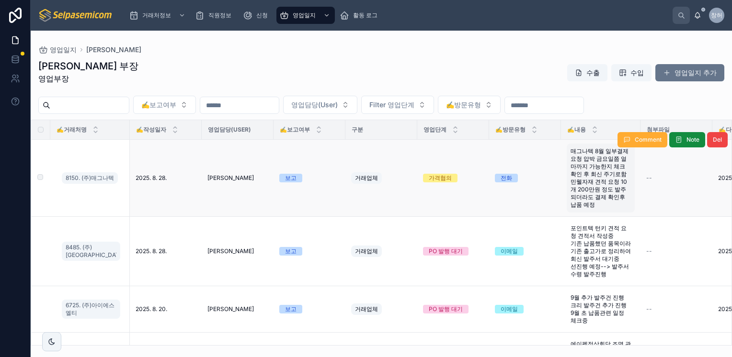
click at [594, 195] on span "매그나텍 8월 일부결제 요청 압박 금요일쯤 얼마까지 가능한지 체크 확인 후 회신 주기로함 민웰자재 견적 요청 10개 200만원 정도 발주 되더…" at bounding box center [600, 178] width 60 height 61
click at [312, 176] on div "보고" at bounding box center [309, 178] width 60 height 9
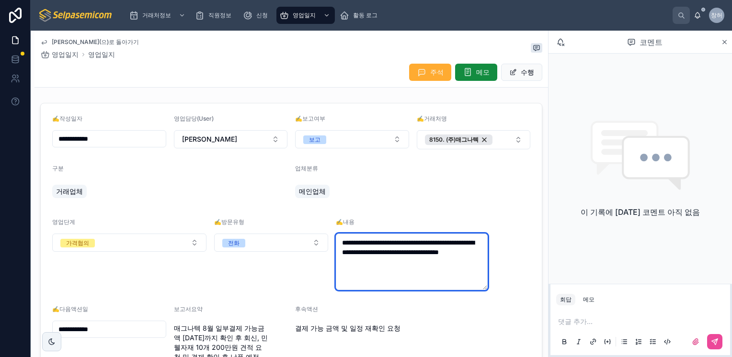
click at [444, 278] on textarea "**********" at bounding box center [412, 262] width 152 height 57
type textarea "**********"
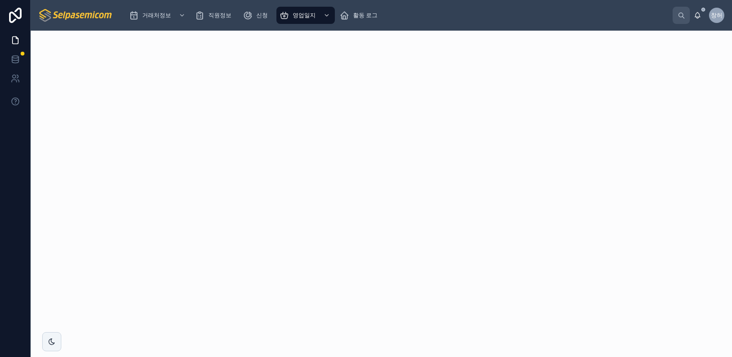
click at [76, 17] on img at bounding box center [75, 15] width 75 height 15
